Goal: Find specific page/section: Find specific page/section

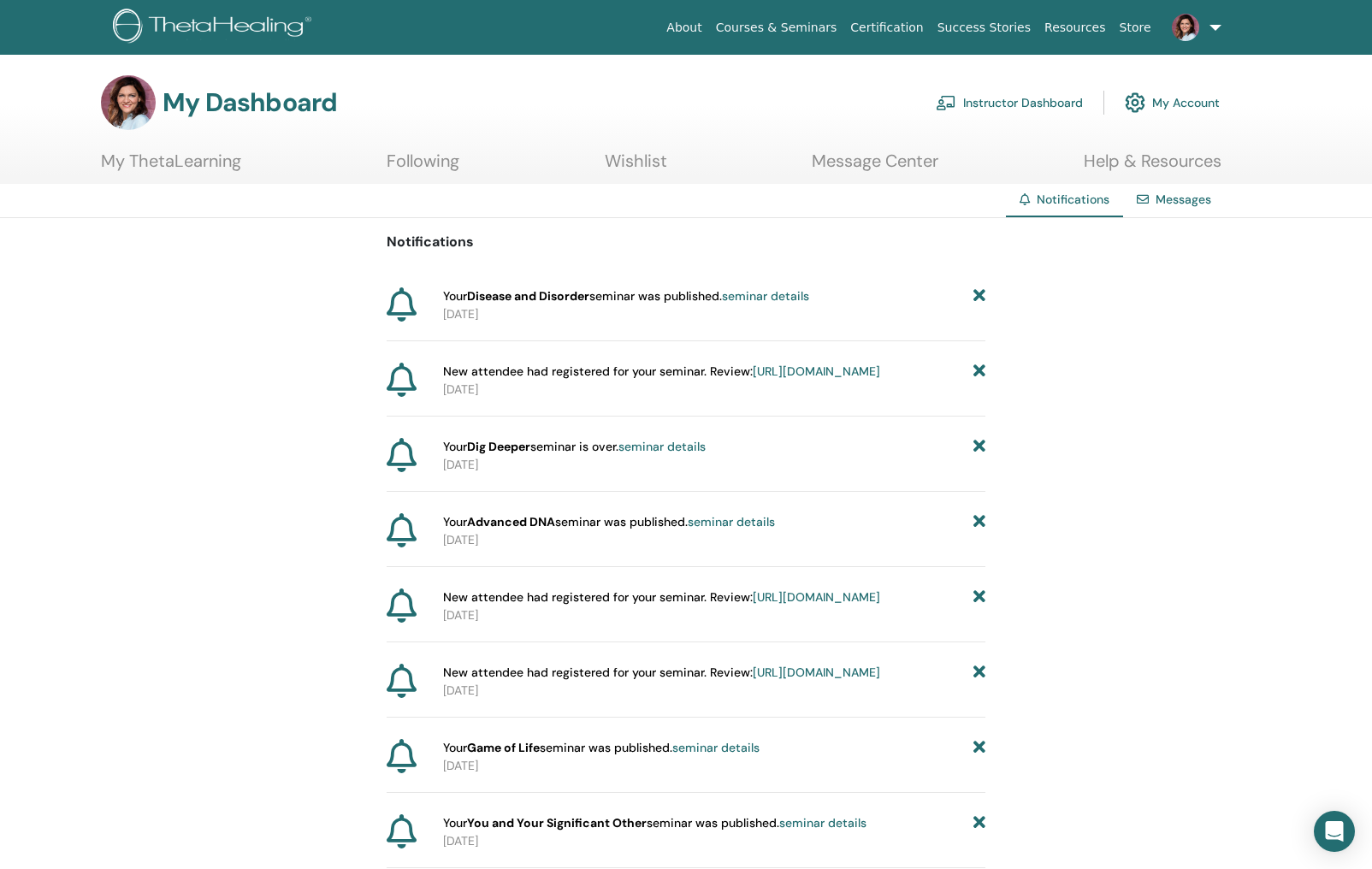
click at [1029, 98] on link "Instructor Dashboard" at bounding box center [1009, 102] width 147 height 38
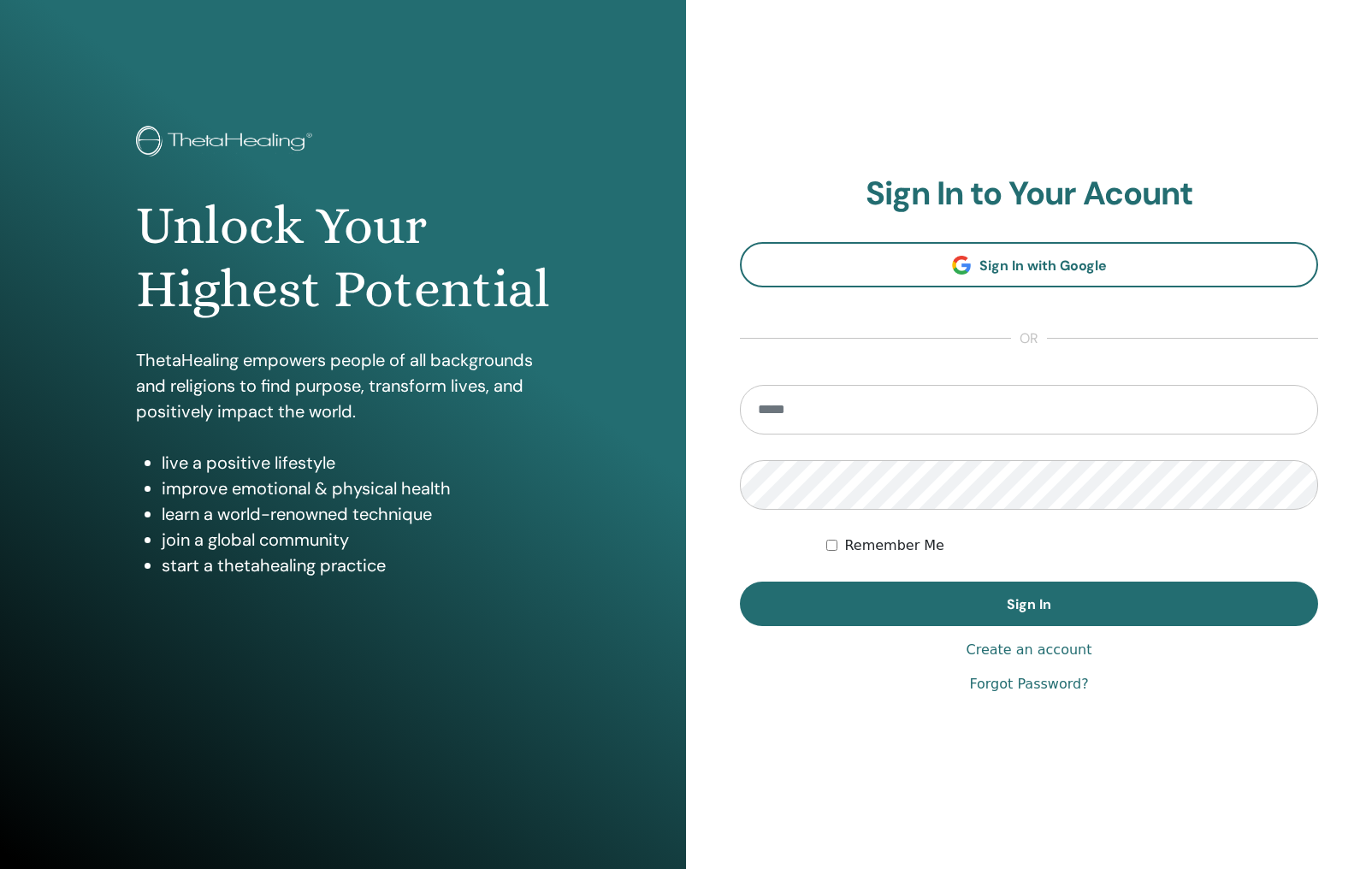
type input "**********"
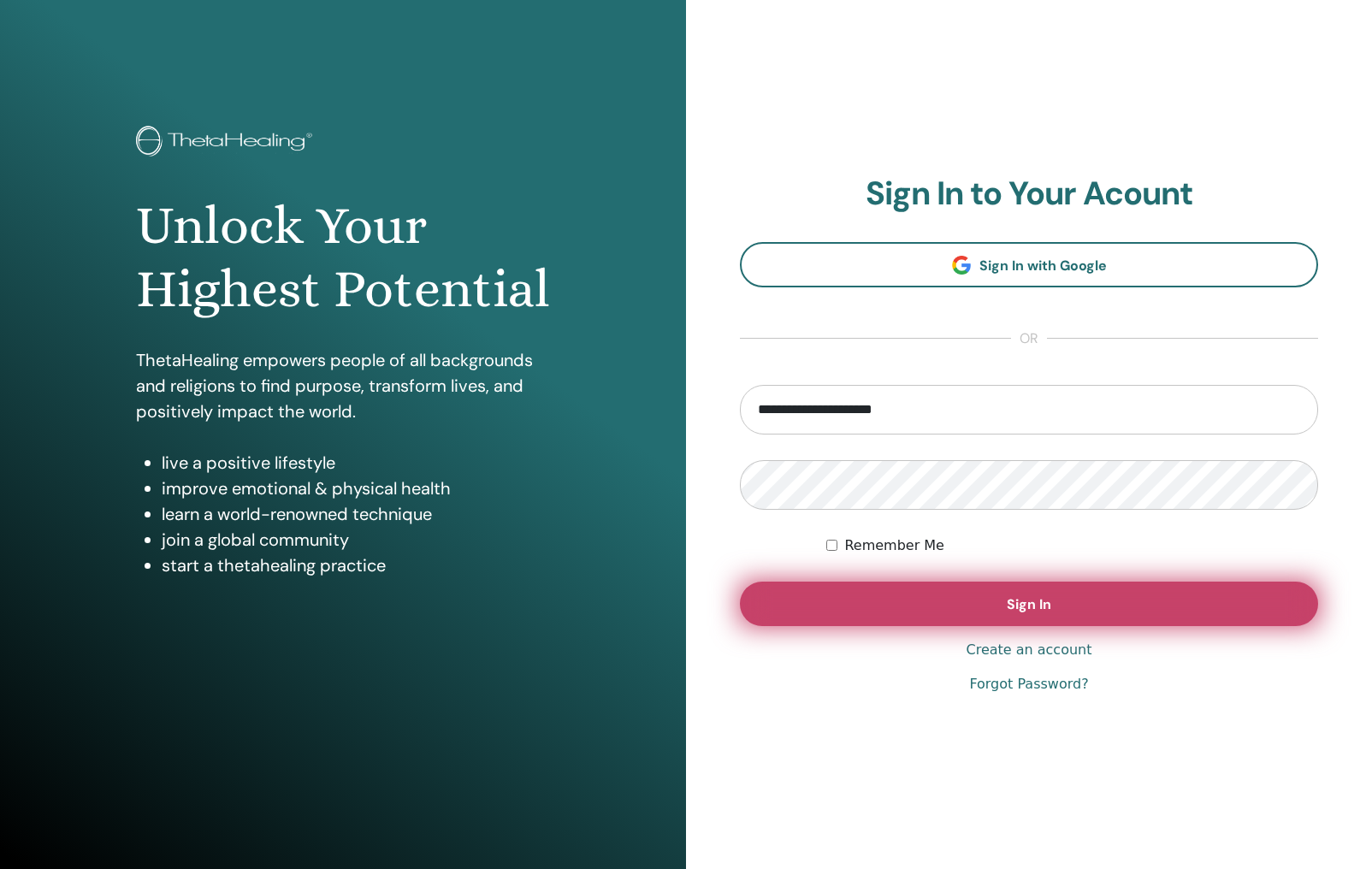
click at [1047, 608] on span "Sign In" at bounding box center [1029, 603] width 45 height 18
